Goal: Task Accomplishment & Management: Use online tool/utility

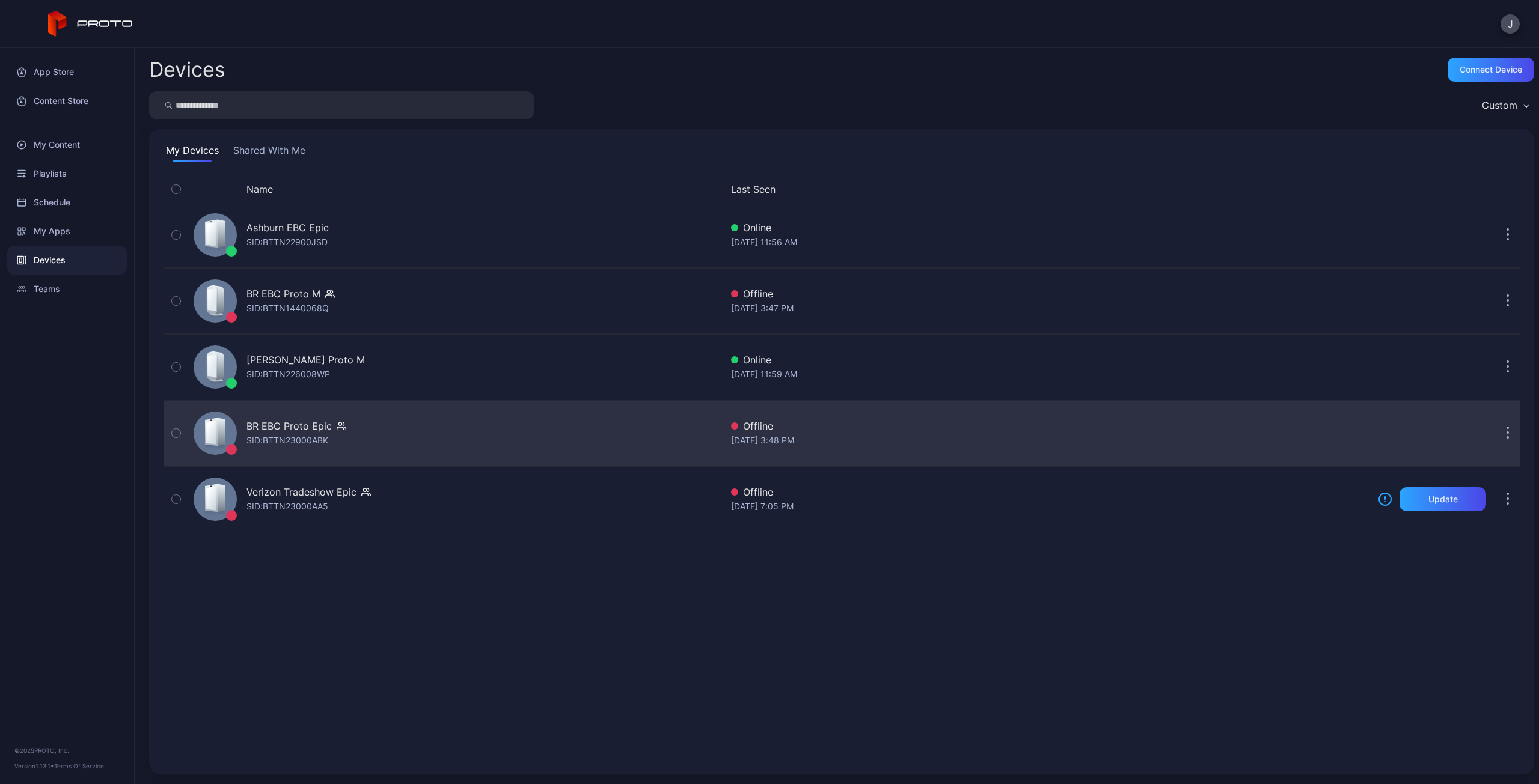
click at [343, 424] on icon "button" at bounding box center [343, 424] width 1 height 3
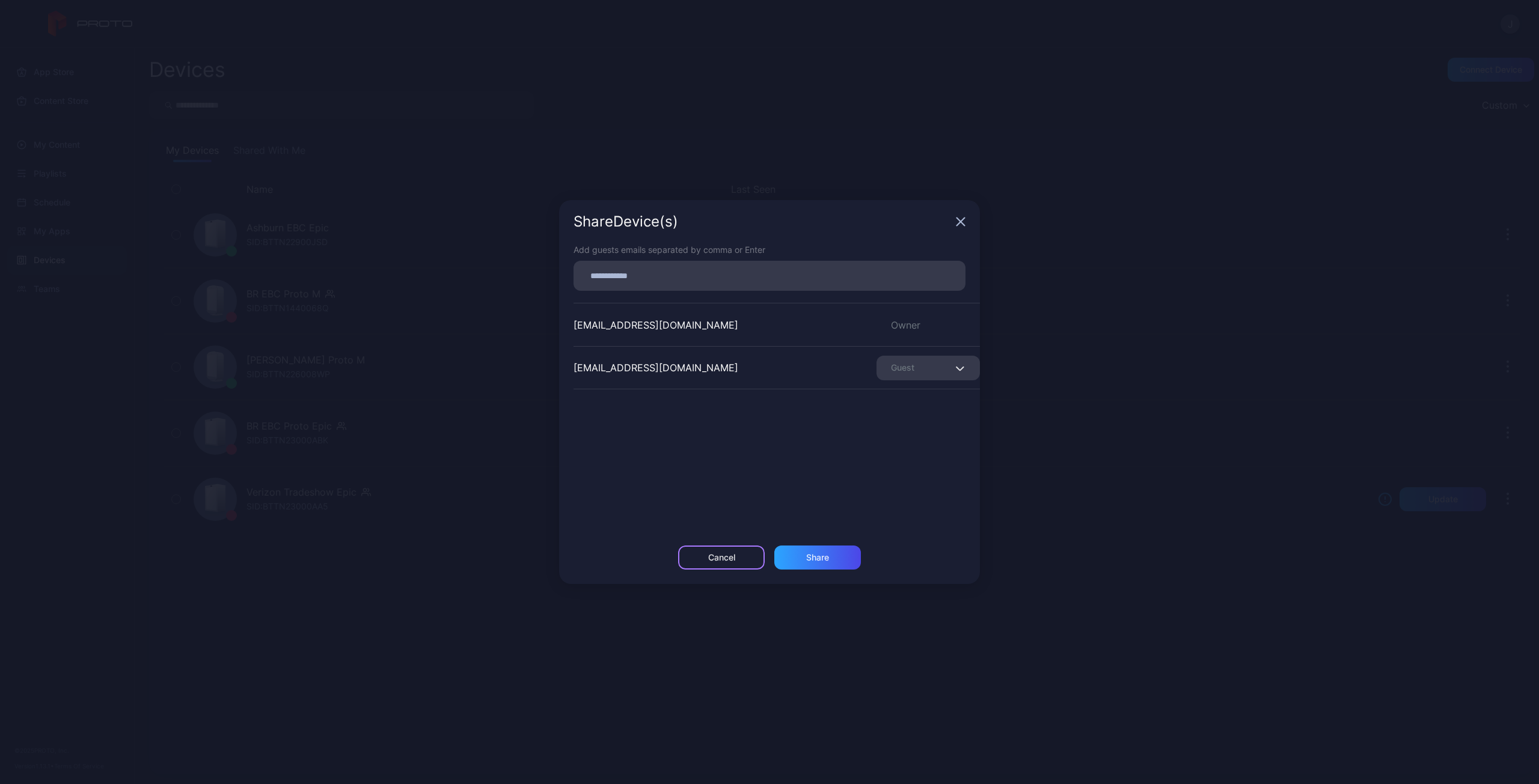
click at [706, 561] on div "Cancel" at bounding box center [721, 557] width 87 height 24
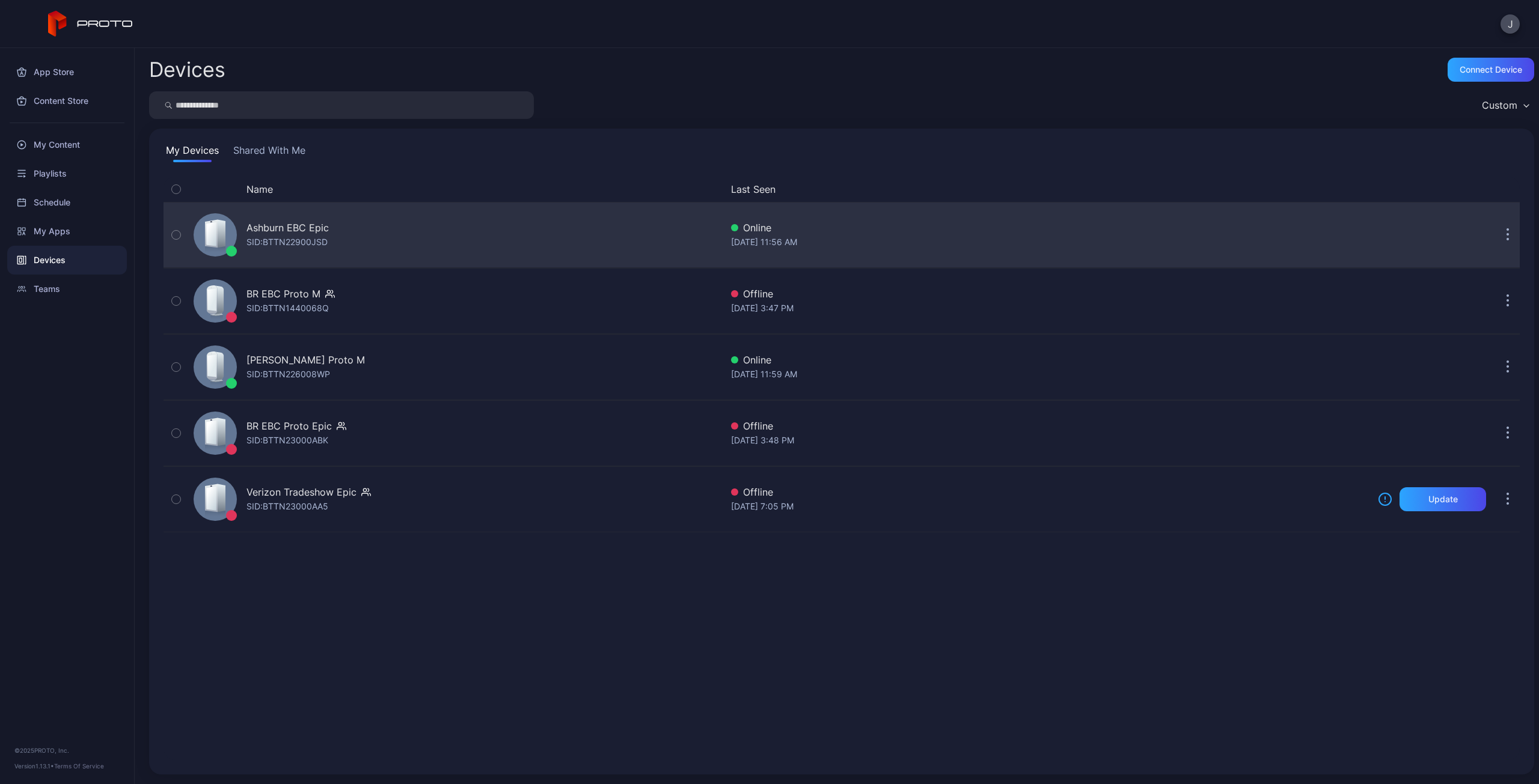
click at [1497, 244] on button "button" at bounding box center [1507, 234] width 24 height 24
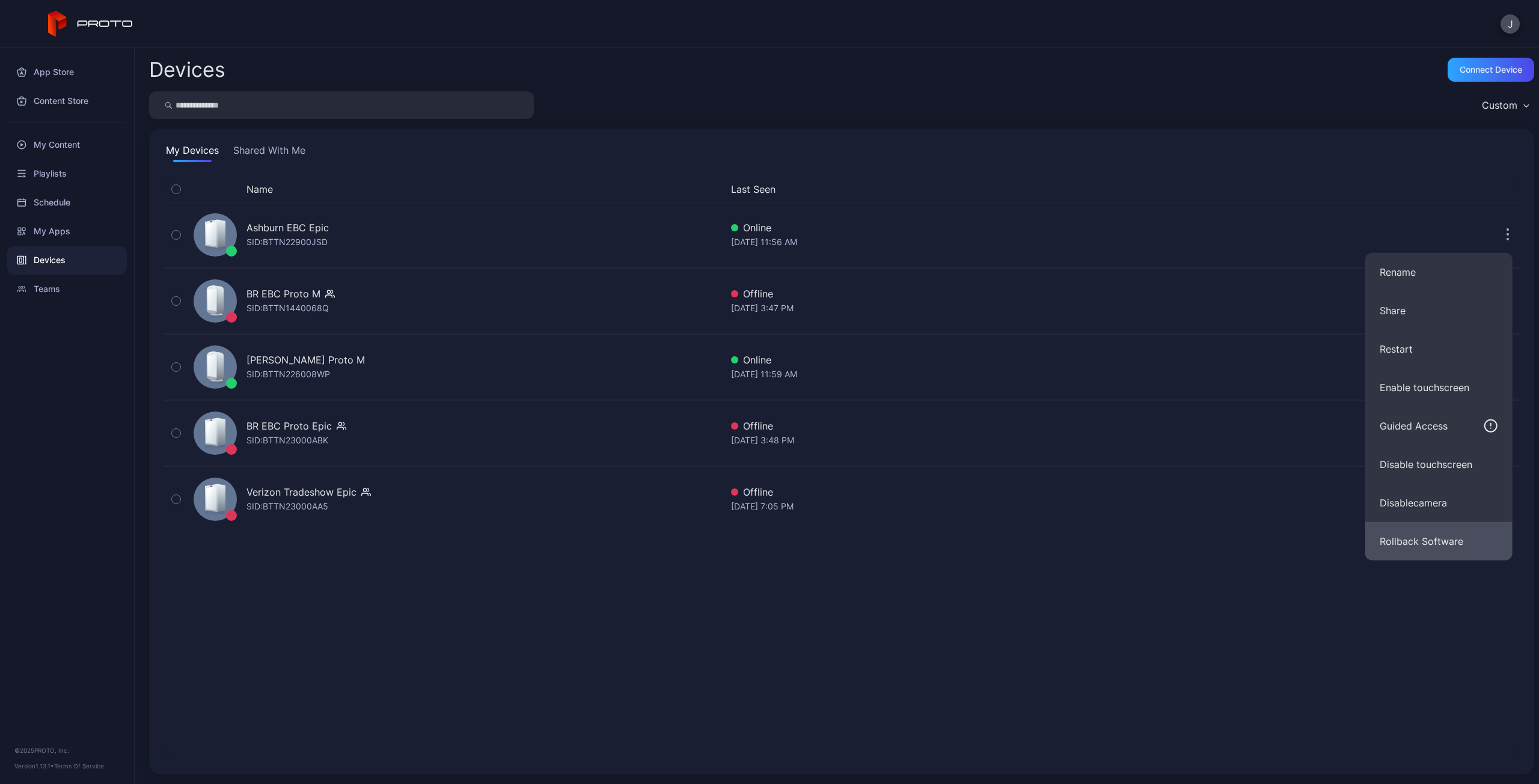
click at [1453, 541] on button "Rollback Software" at bounding box center [1438, 541] width 147 height 39
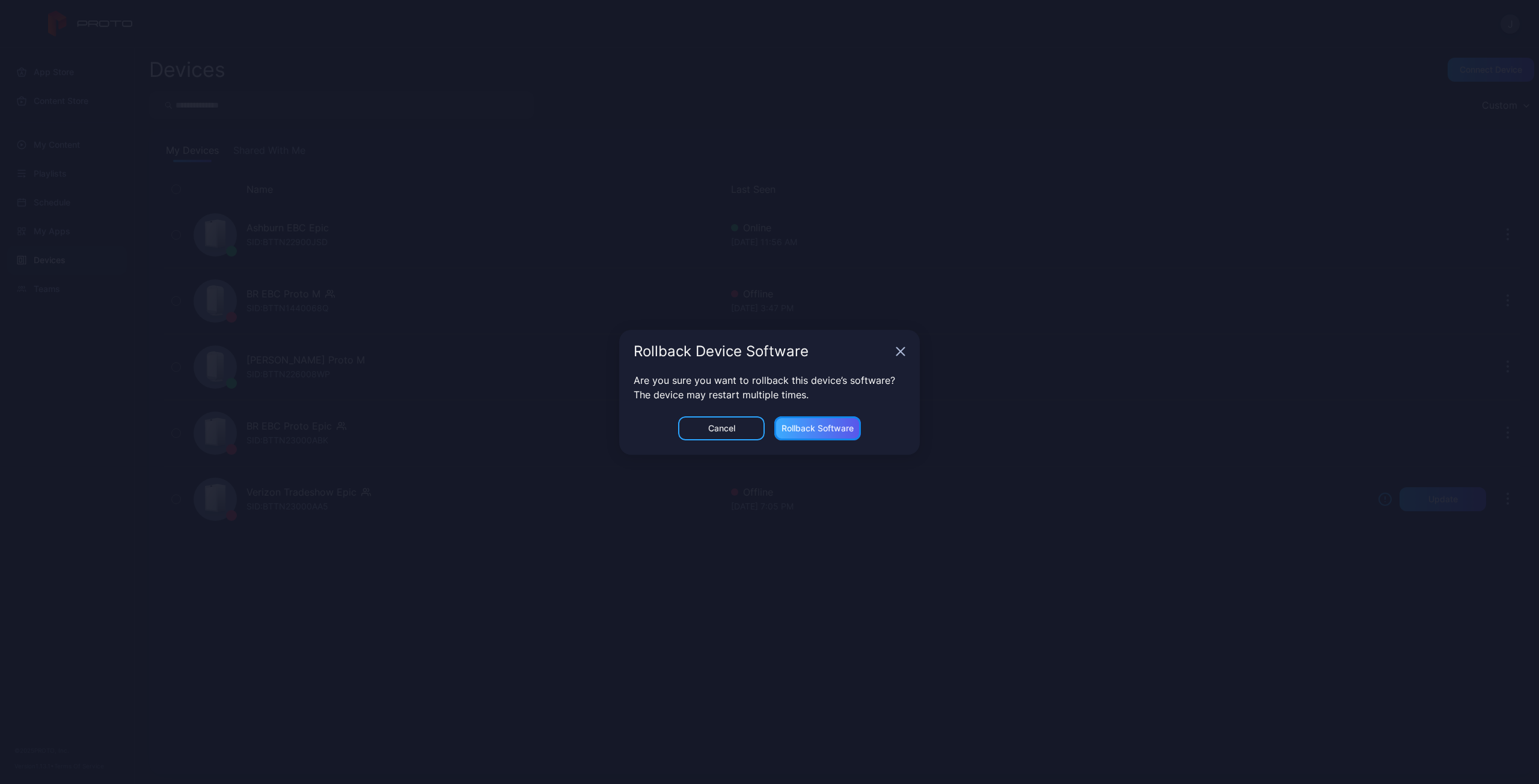
click at [831, 423] on div "Rollback Software" at bounding box center [817, 428] width 87 height 24
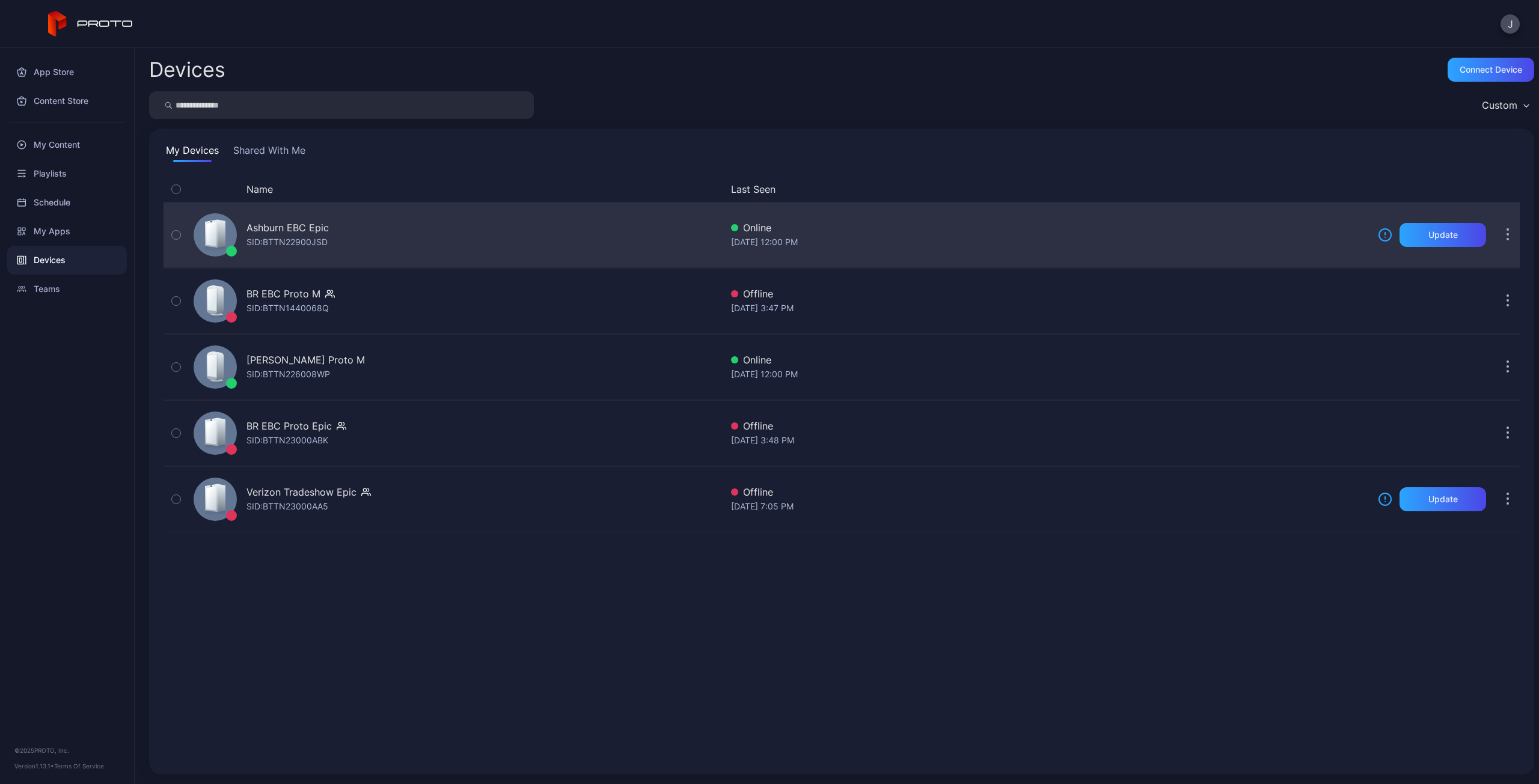
click at [1507, 236] on icon "button" at bounding box center [1508, 236] width 2 height 2
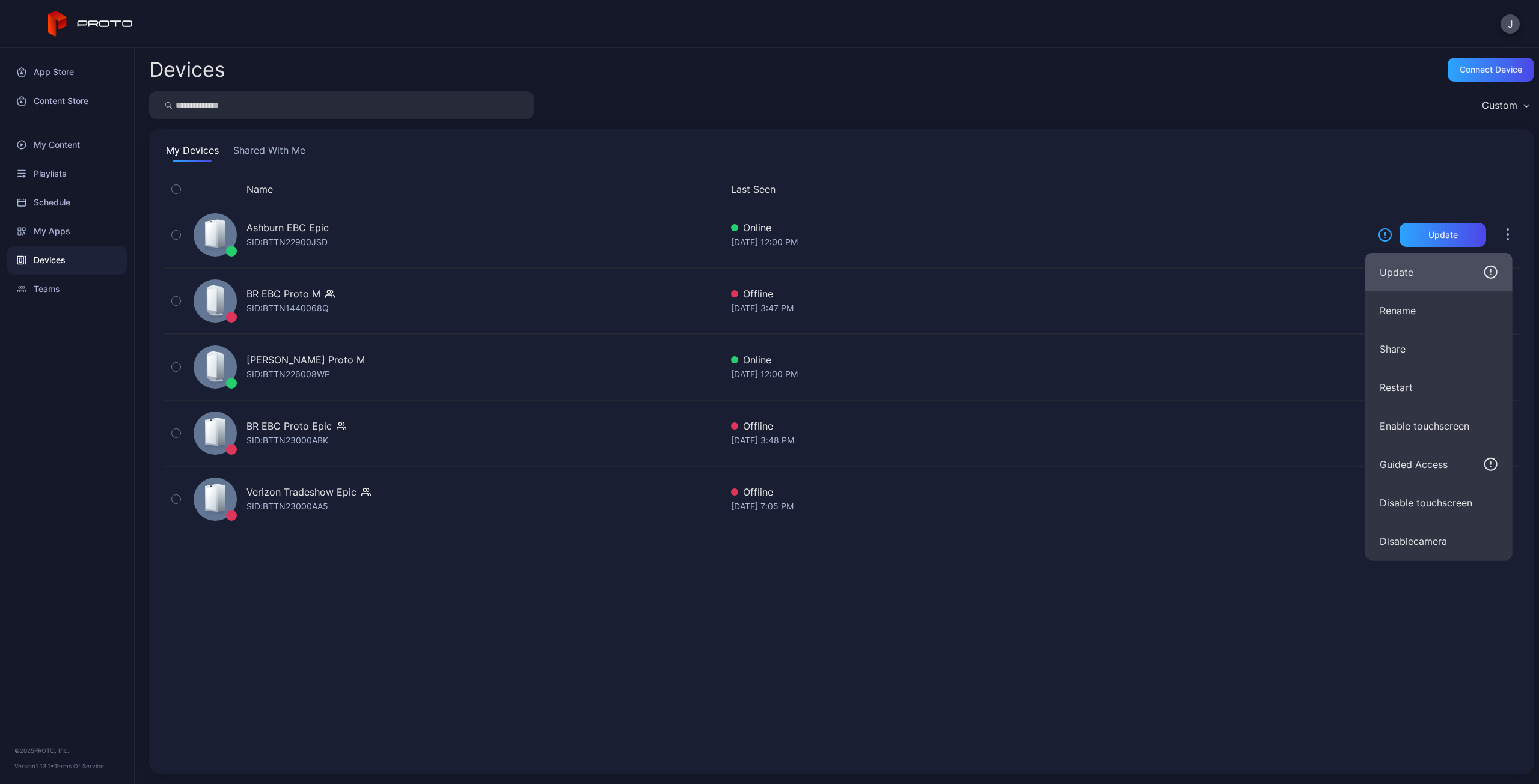
click at [1493, 268] on icon "button" at bounding box center [1490, 272] width 14 height 14
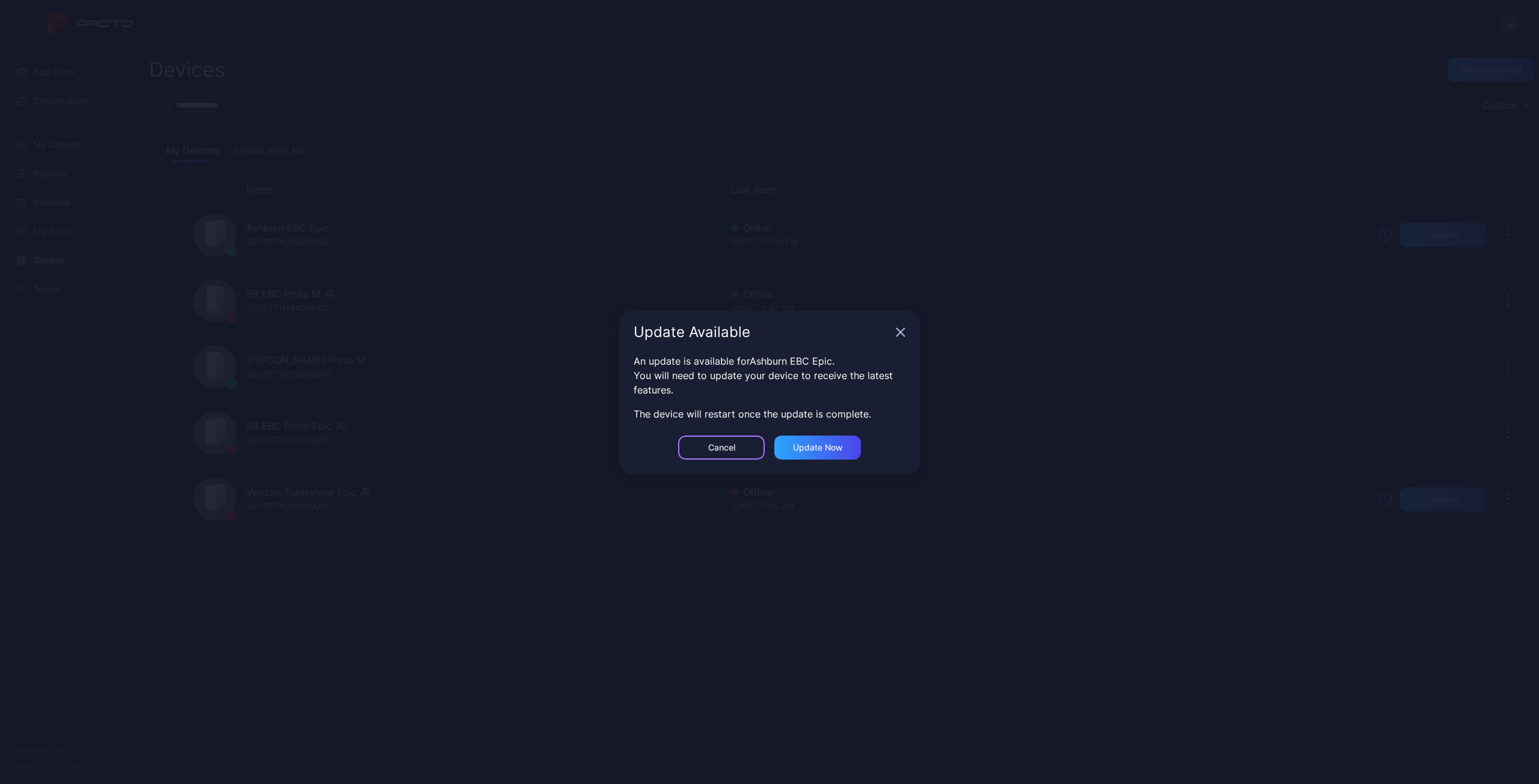
click at [738, 450] on div "Cancel" at bounding box center [721, 447] width 87 height 24
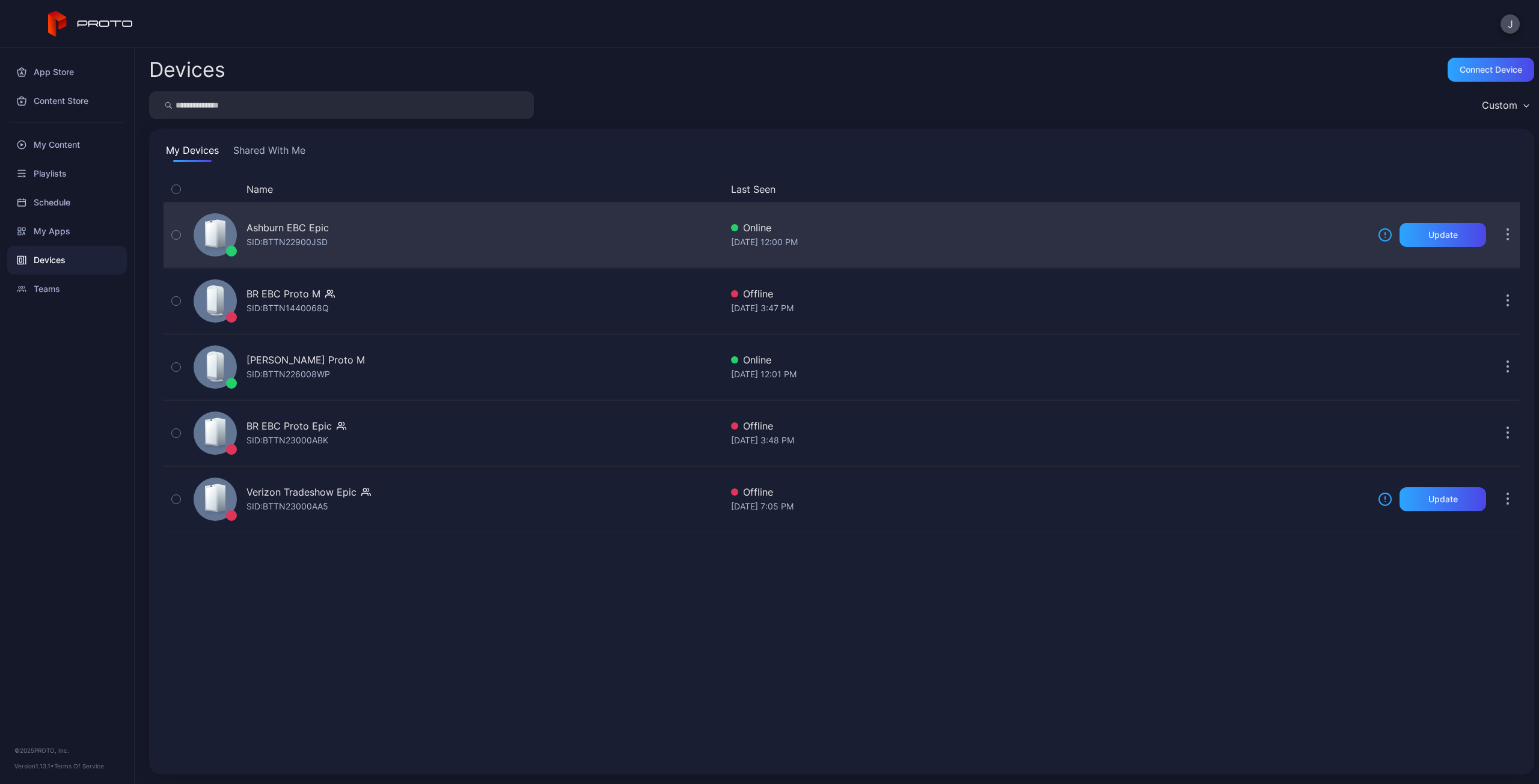
click at [1507, 233] on icon "button" at bounding box center [1508, 235] width 3 height 14
click at [180, 234] on icon "button" at bounding box center [176, 235] width 8 height 13
click at [297, 234] on div "Ashburn EBC Epic" at bounding box center [288, 227] width 83 height 14
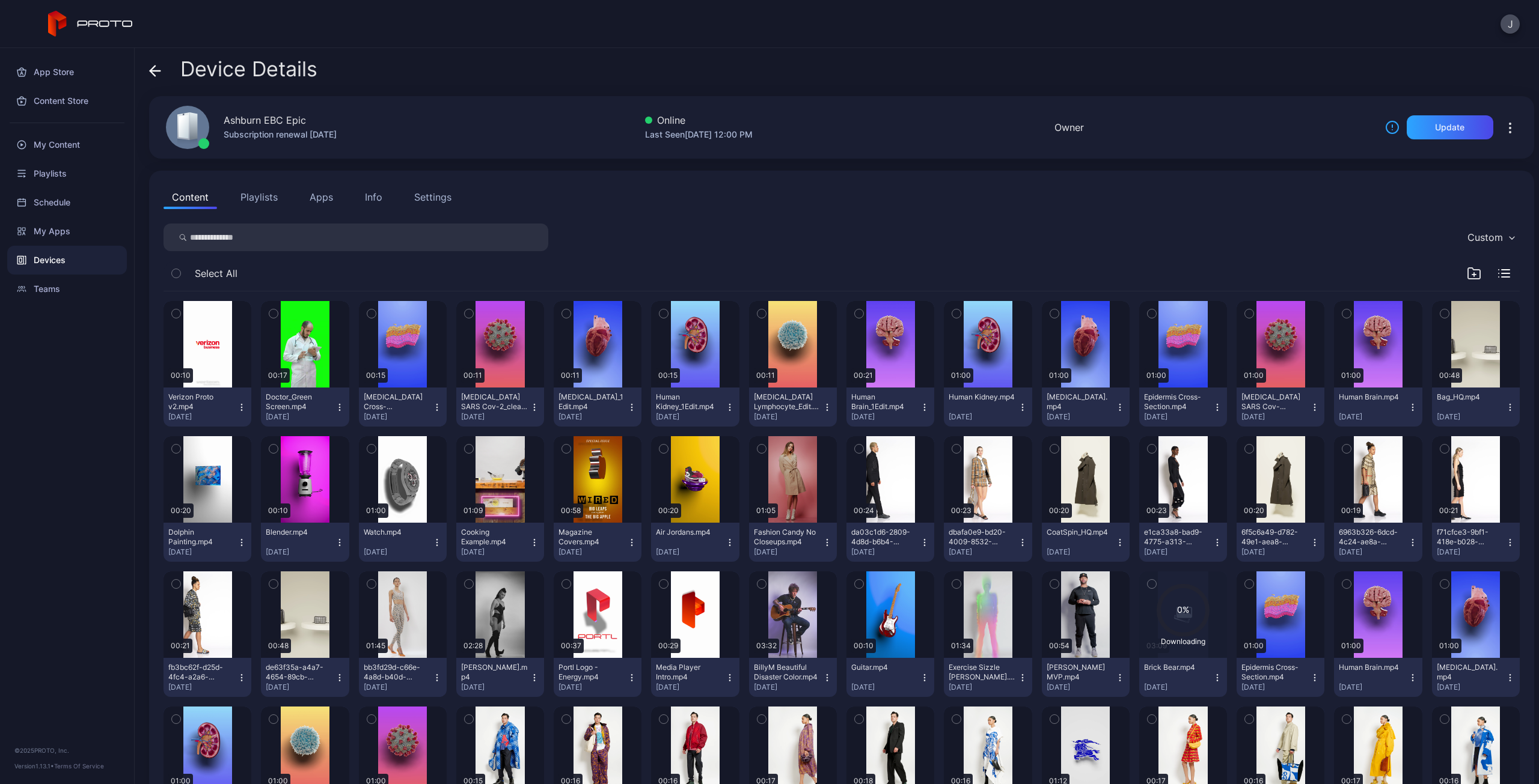
click at [437, 200] on div "Settings" at bounding box center [433, 196] width 37 height 14
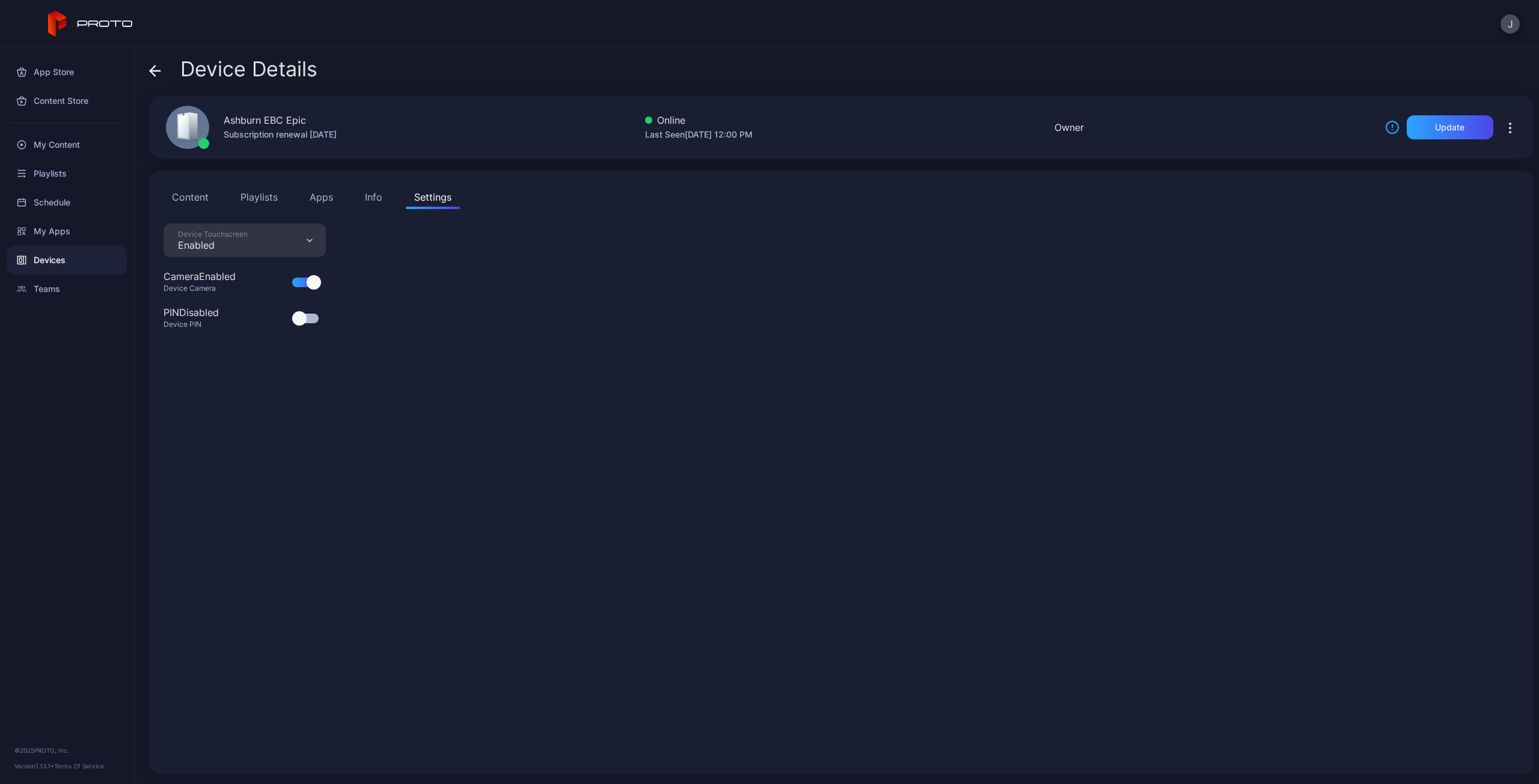
click at [372, 196] on div "Info" at bounding box center [373, 196] width 17 height 14
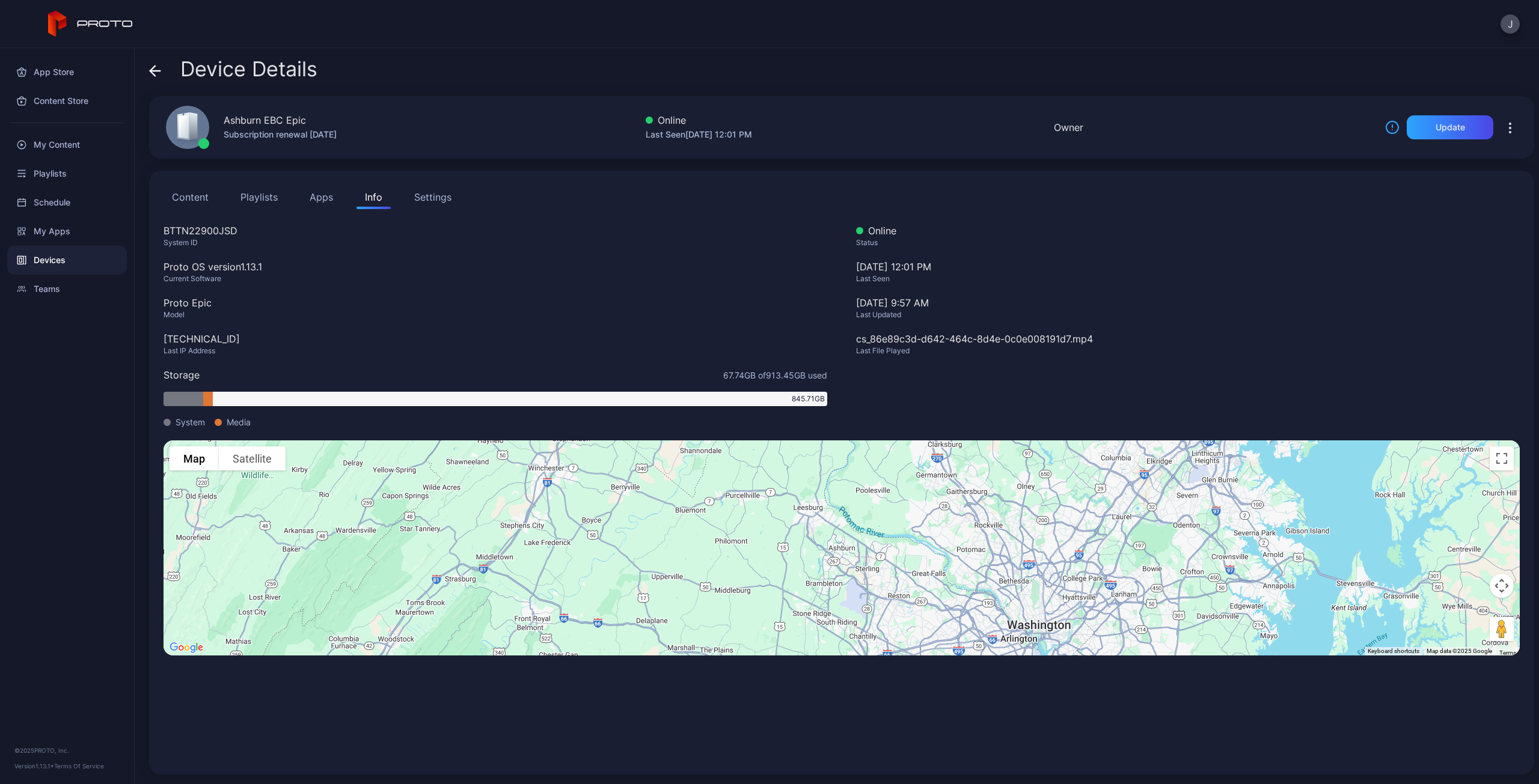
click at [1503, 127] on icon "button" at bounding box center [1509, 127] width 14 height 14
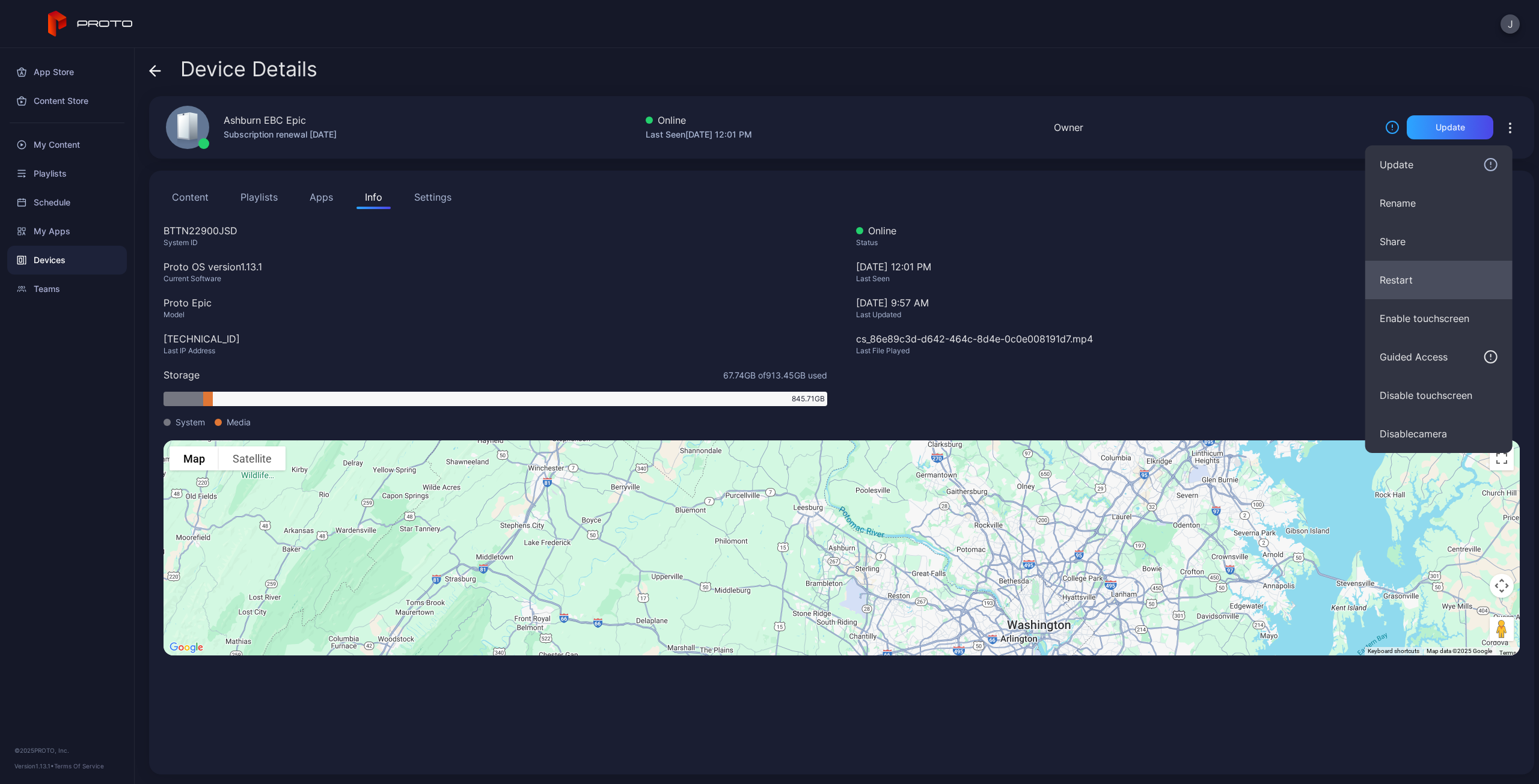
click at [1391, 280] on button "Restart" at bounding box center [1438, 280] width 147 height 39
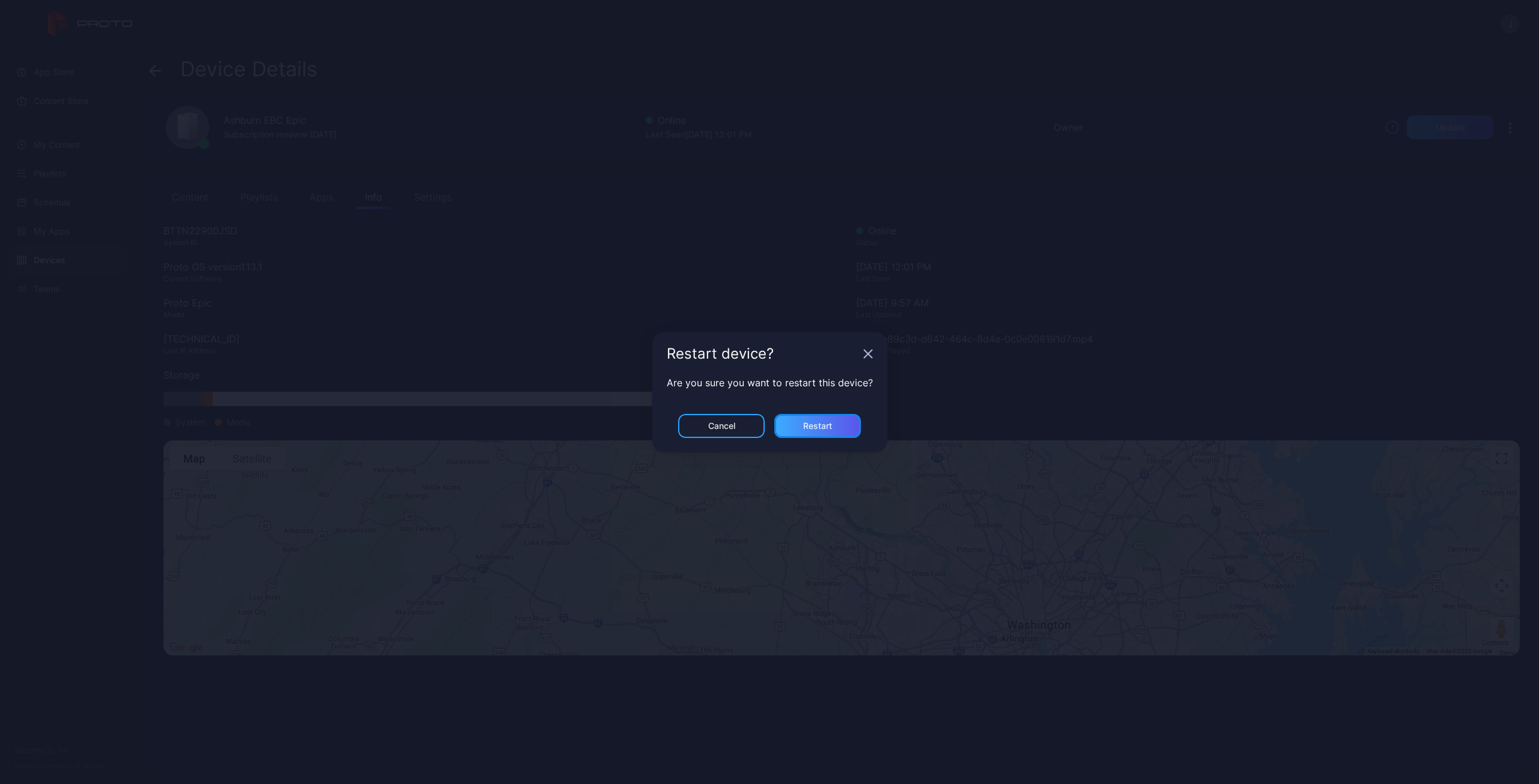
click at [807, 423] on div "Restart" at bounding box center [817, 426] width 29 height 10
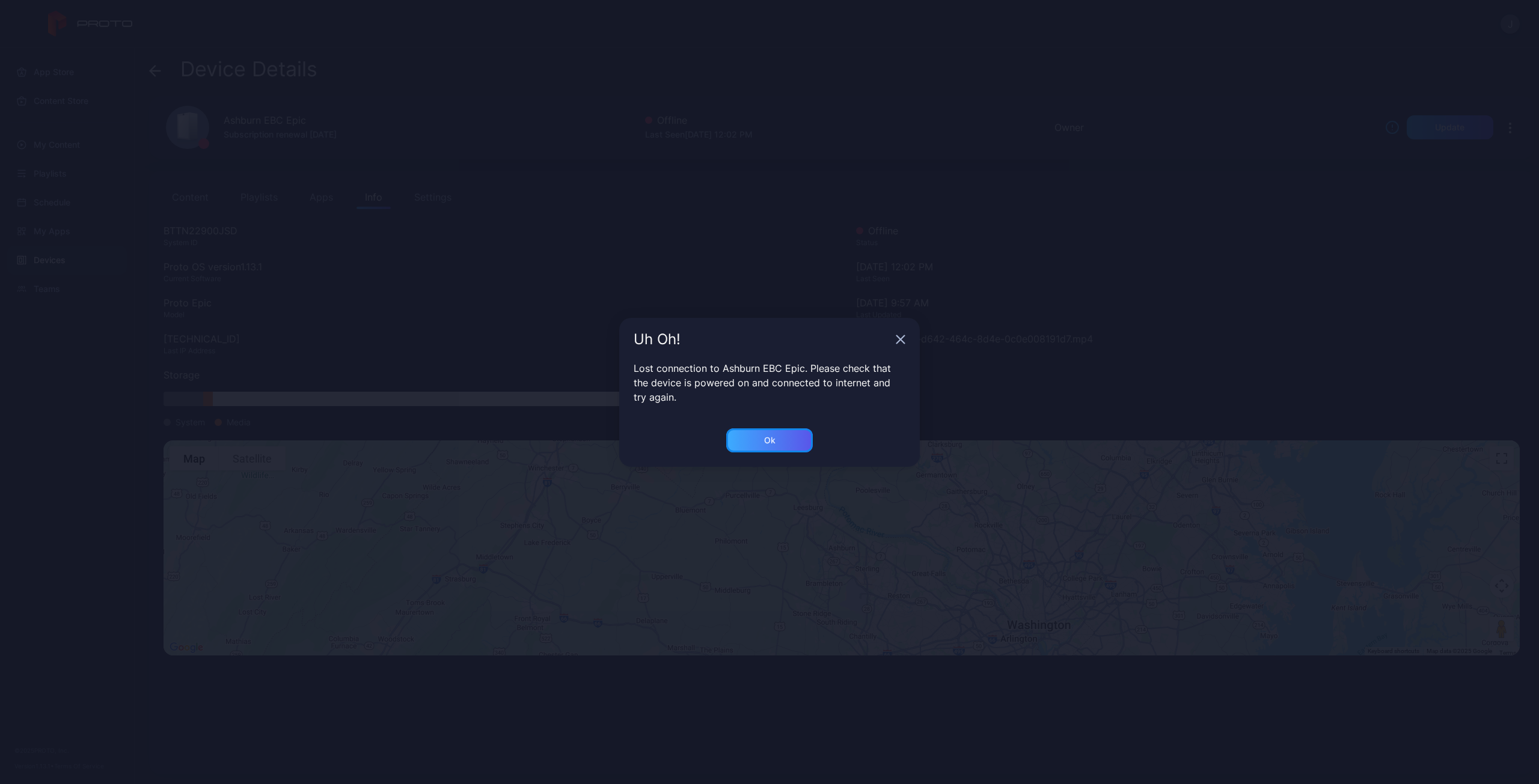
click at [751, 439] on div "Ok" at bounding box center [769, 440] width 87 height 24
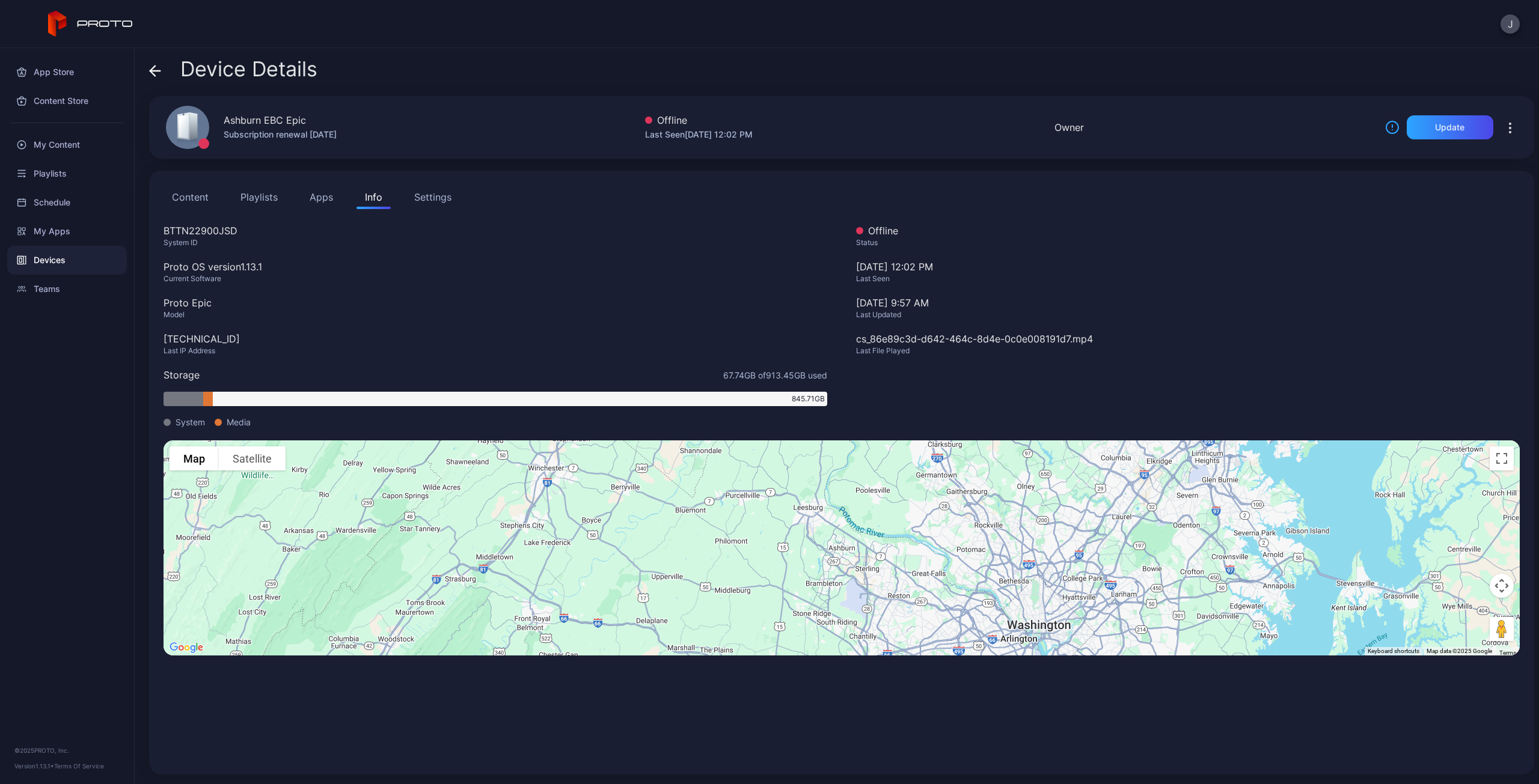
click at [150, 72] on icon at bounding box center [153, 70] width 5 height 10
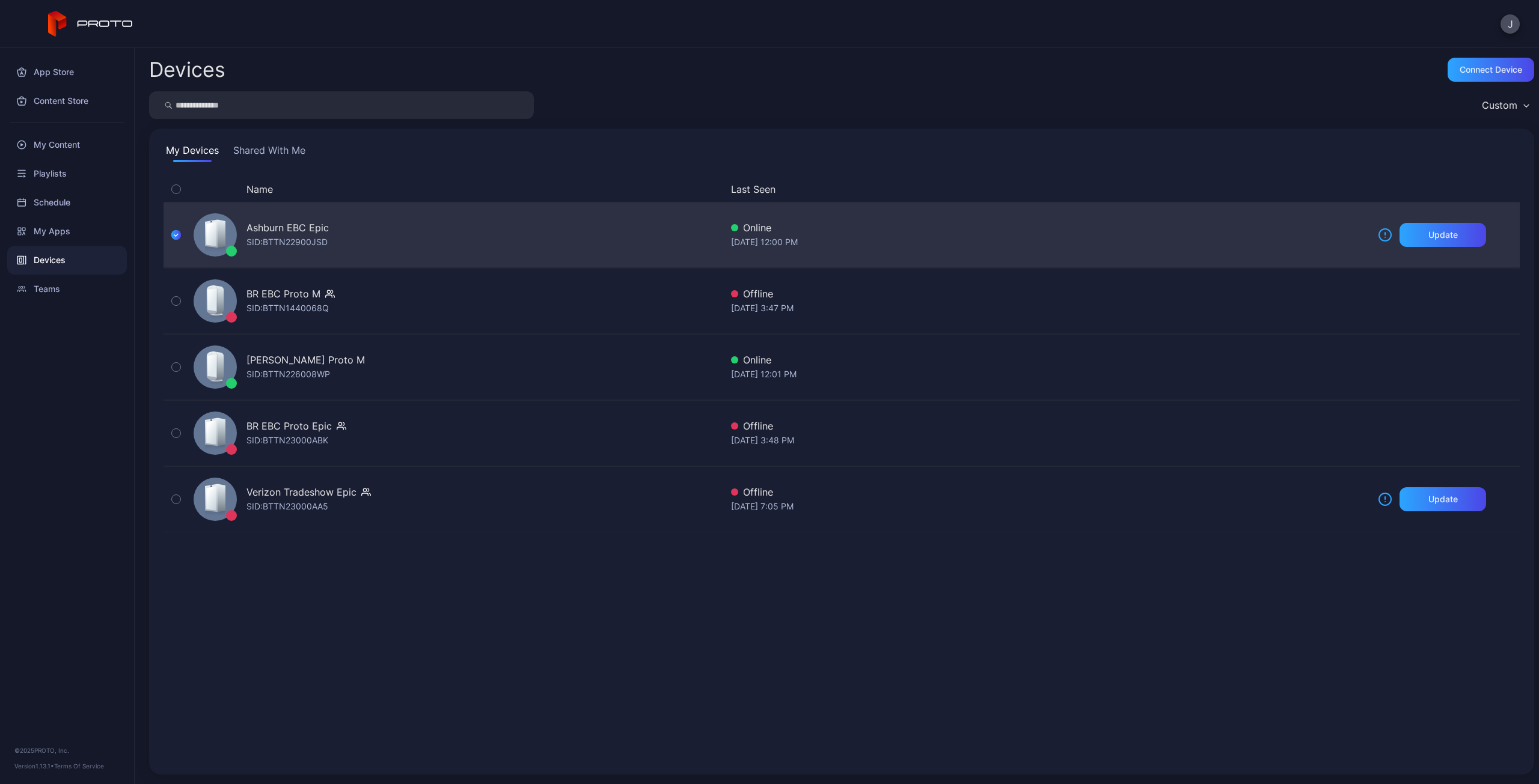
click at [654, 232] on div "Ashburn EBC Epic SID: BTTN22900JSD" at bounding box center [455, 234] width 533 height 60
